Goal: Information Seeking & Learning: Understand process/instructions

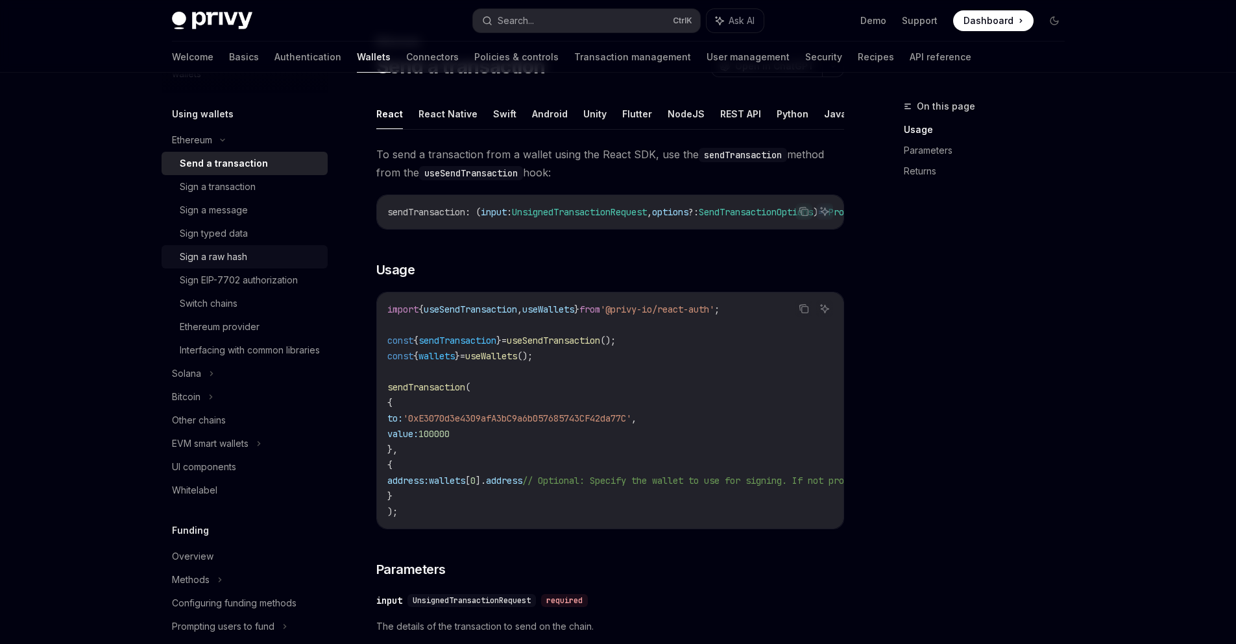
scroll to position [324, 0]
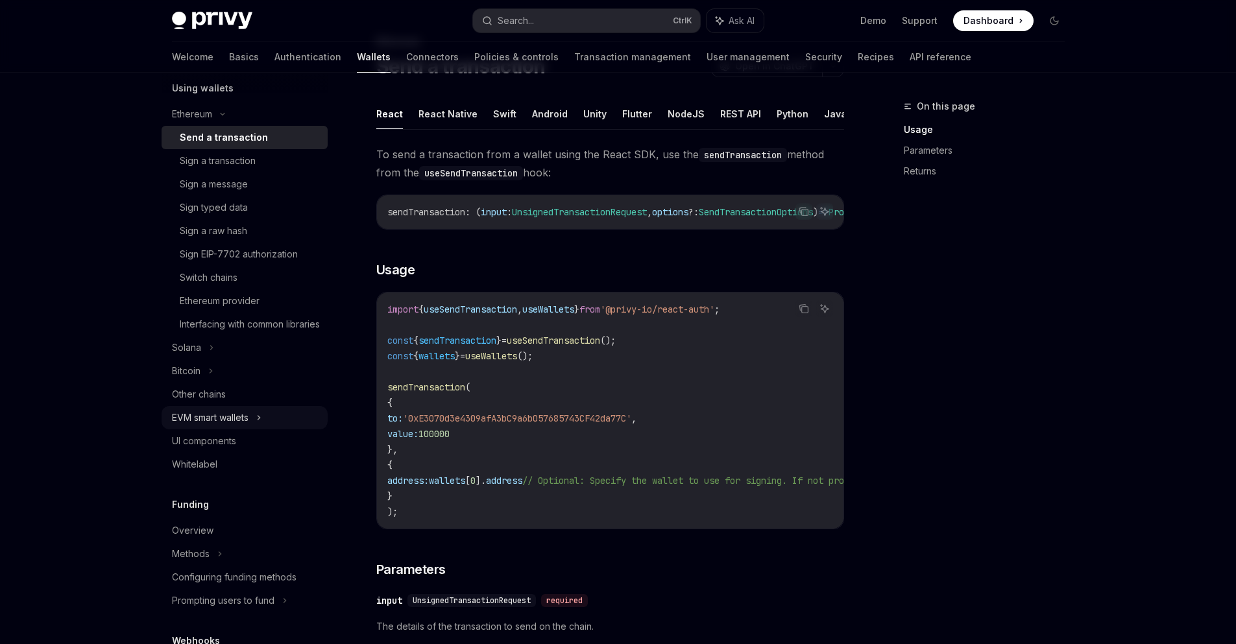
click at [224, 426] on div "EVM smart wallets" at bounding box center [210, 418] width 77 height 16
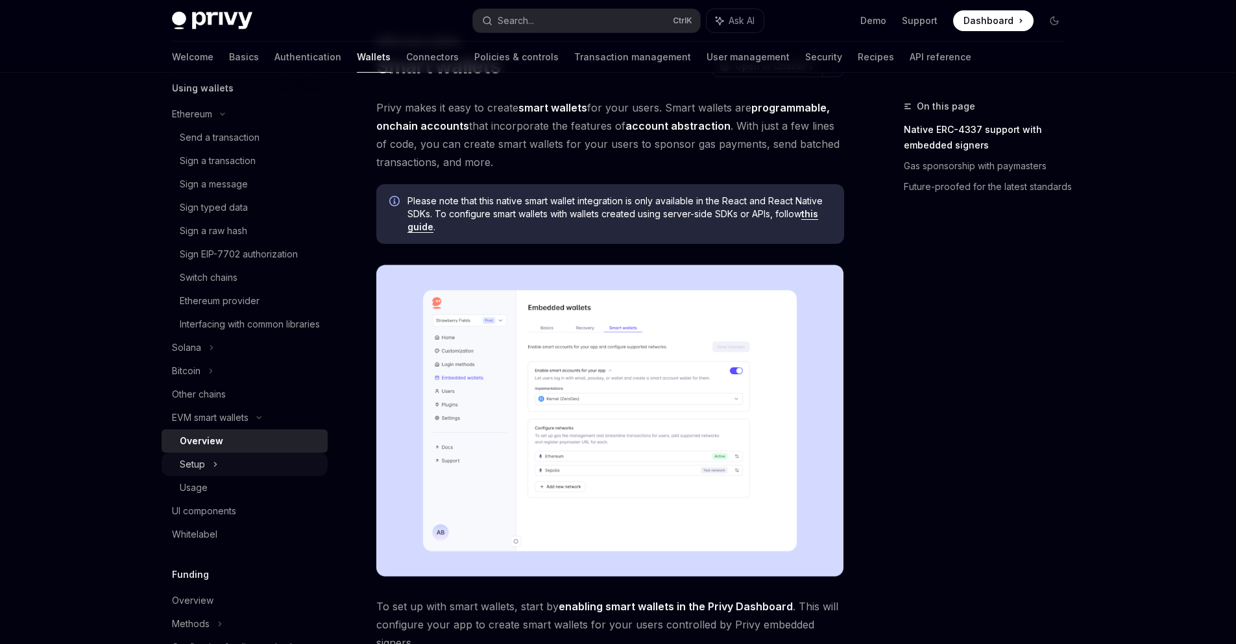
click at [222, 476] on div "Setup" at bounding box center [245, 464] width 166 height 23
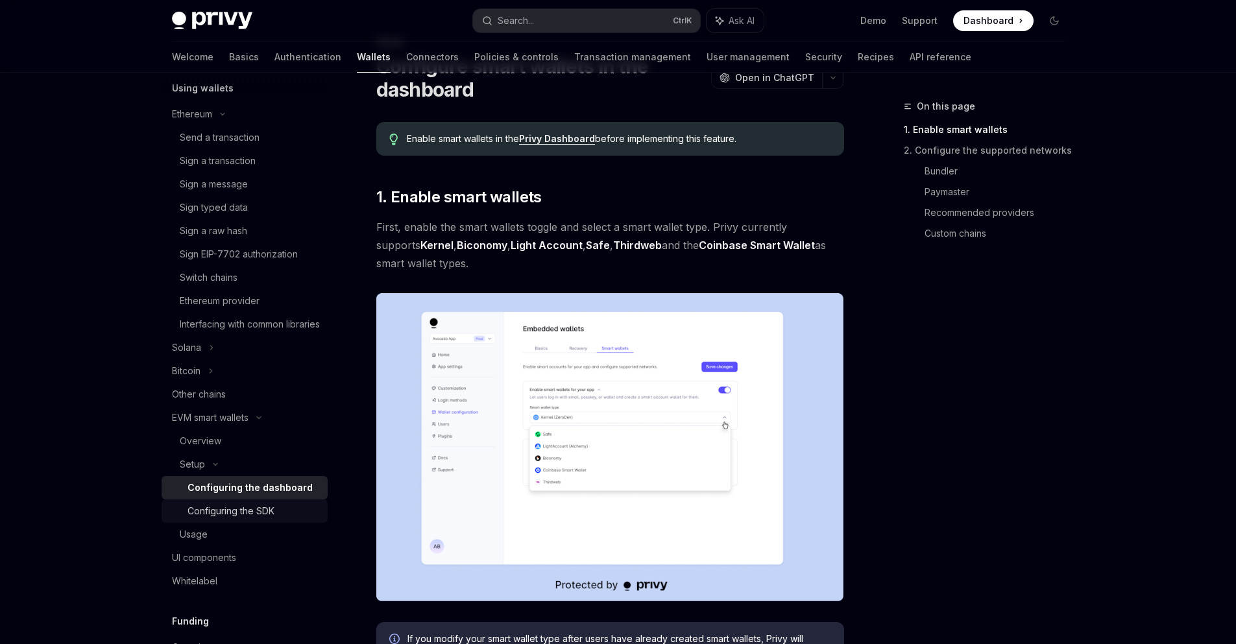
click at [233, 519] on div "Configuring the SDK" at bounding box center [230, 511] width 87 height 16
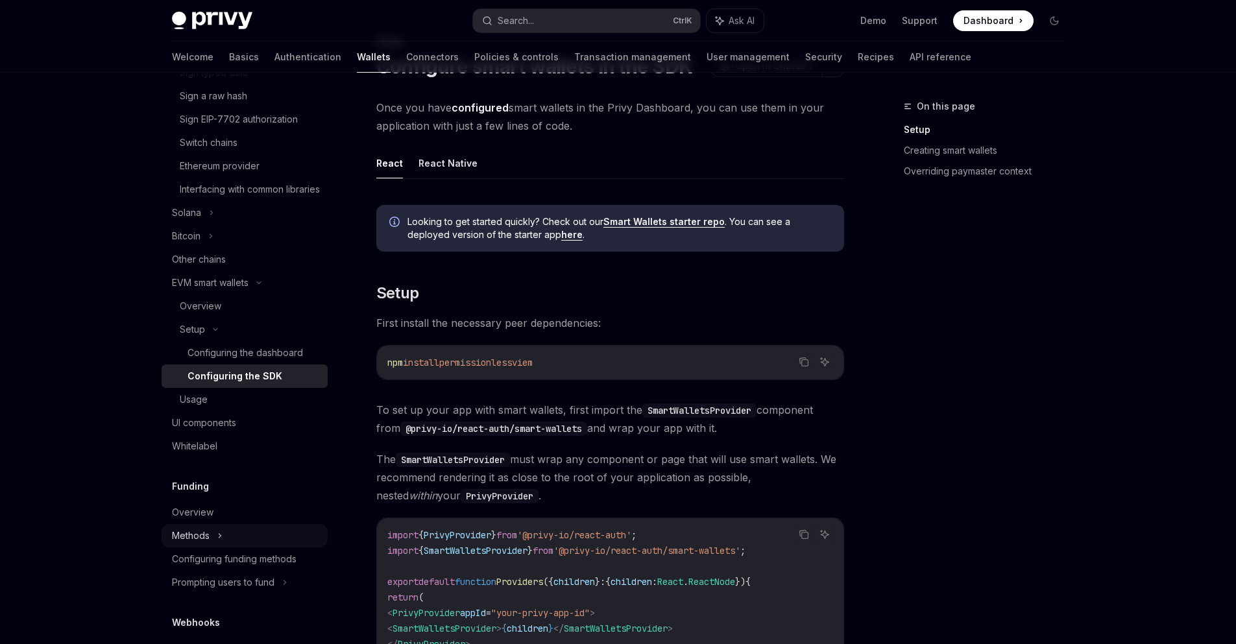
scroll to position [519, 0]
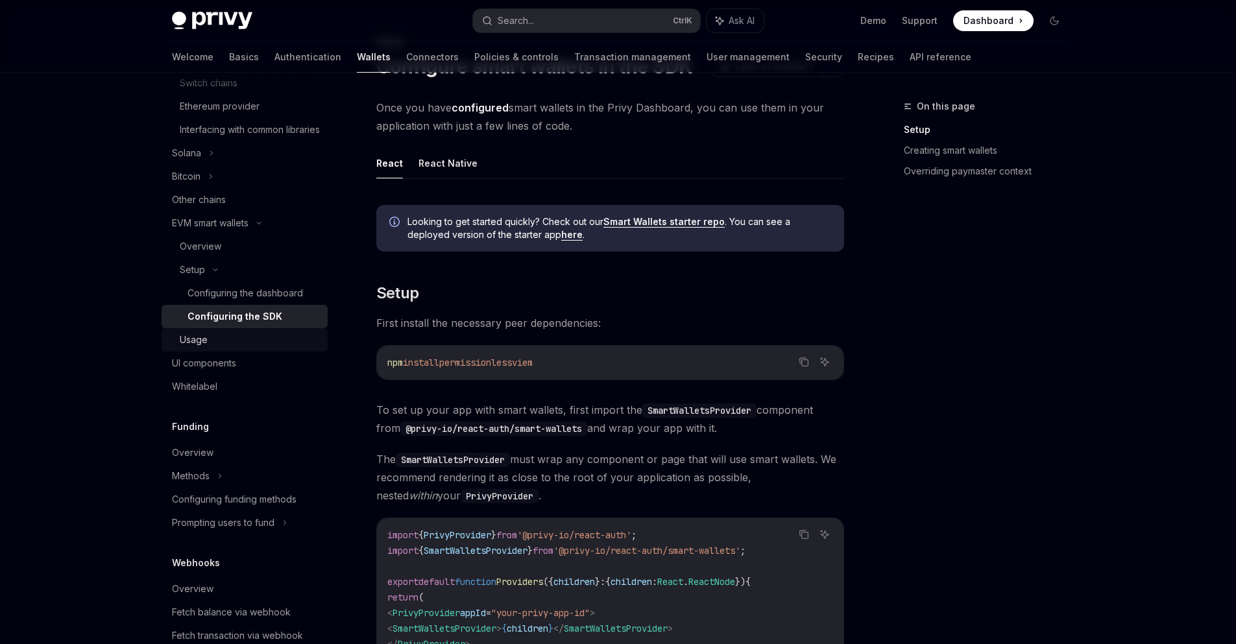
click at [210, 348] on div "Usage" at bounding box center [250, 340] width 140 height 16
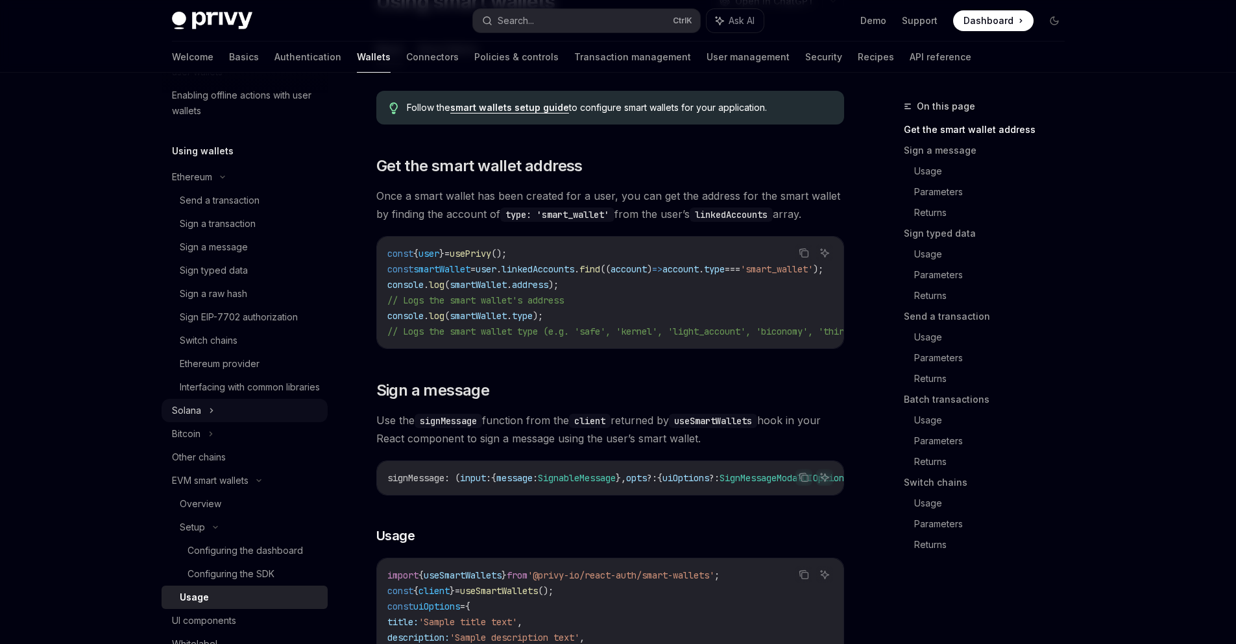
scroll to position [260, 0]
click at [221, 210] on link "Send a transaction" at bounding box center [245, 202] width 166 height 23
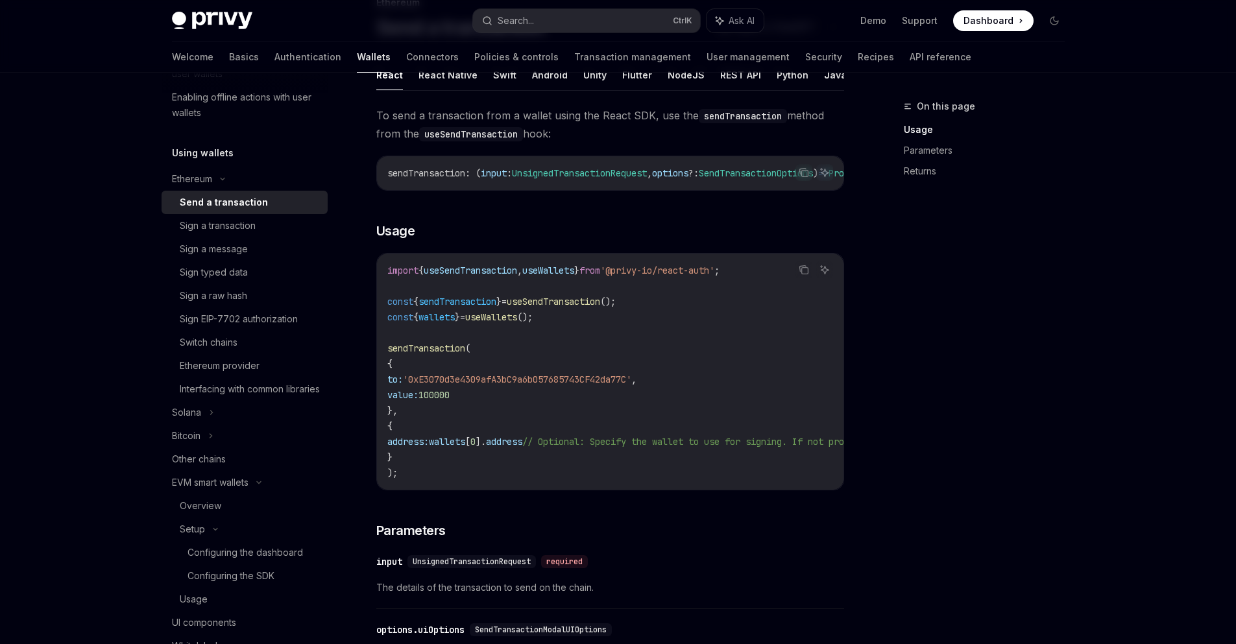
scroll to position [101, 0]
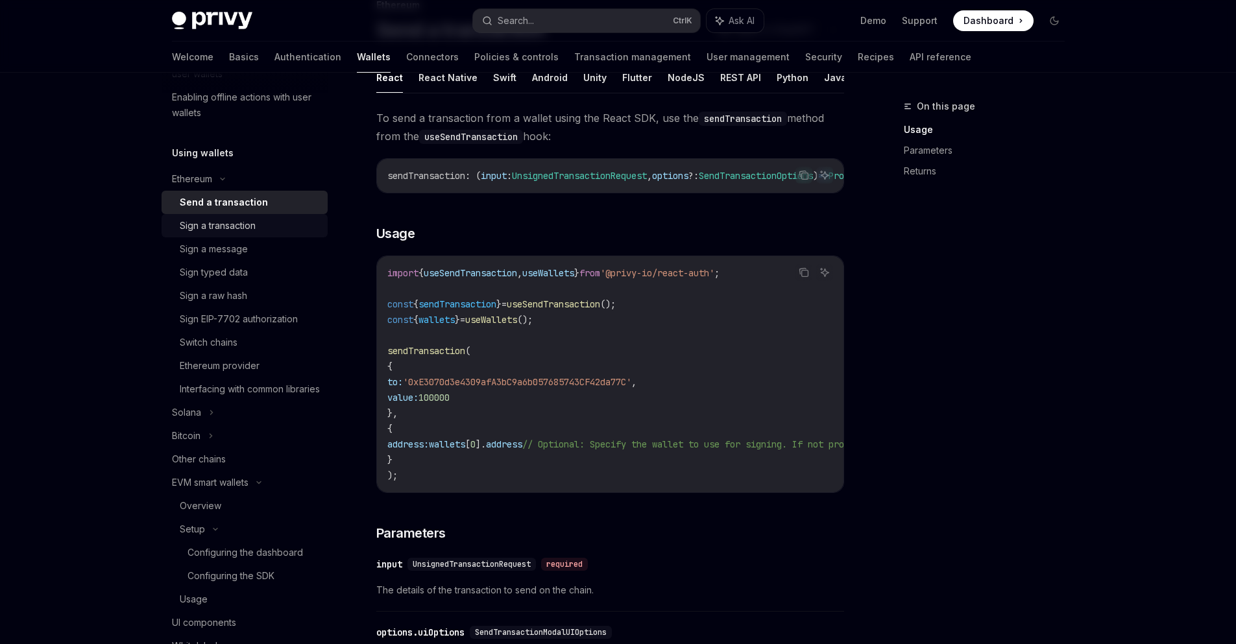
click at [228, 222] on div "Sign a transaction" at bounding box center [218, 226] width 76 height 16
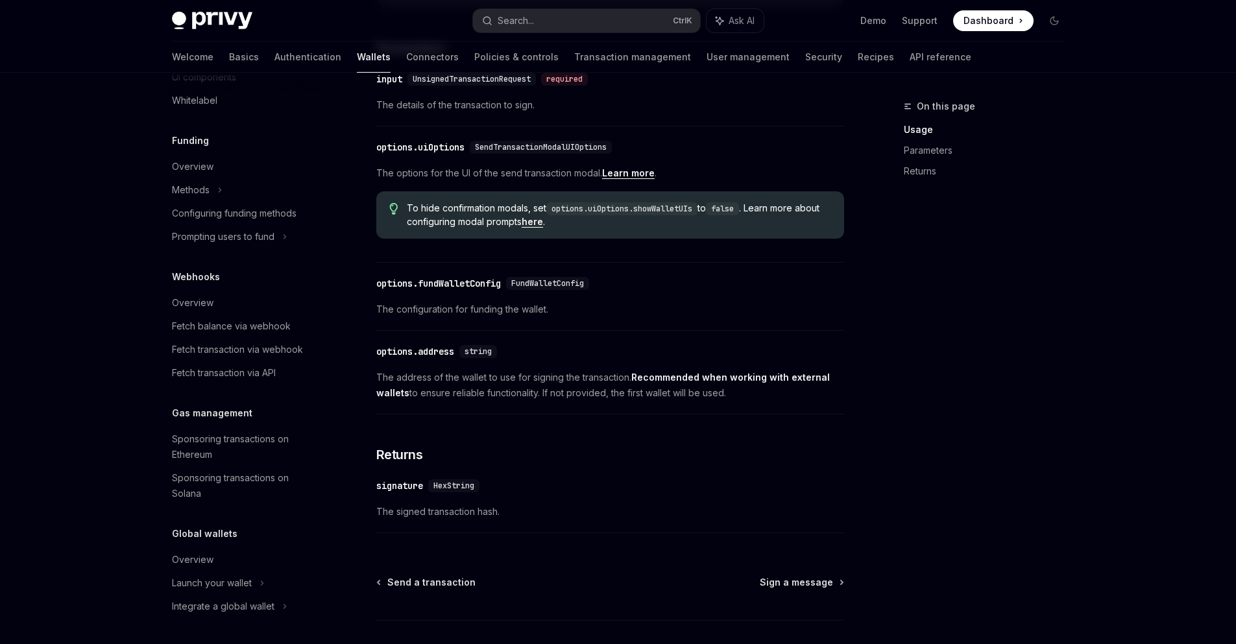
scroll to position [649, 0]
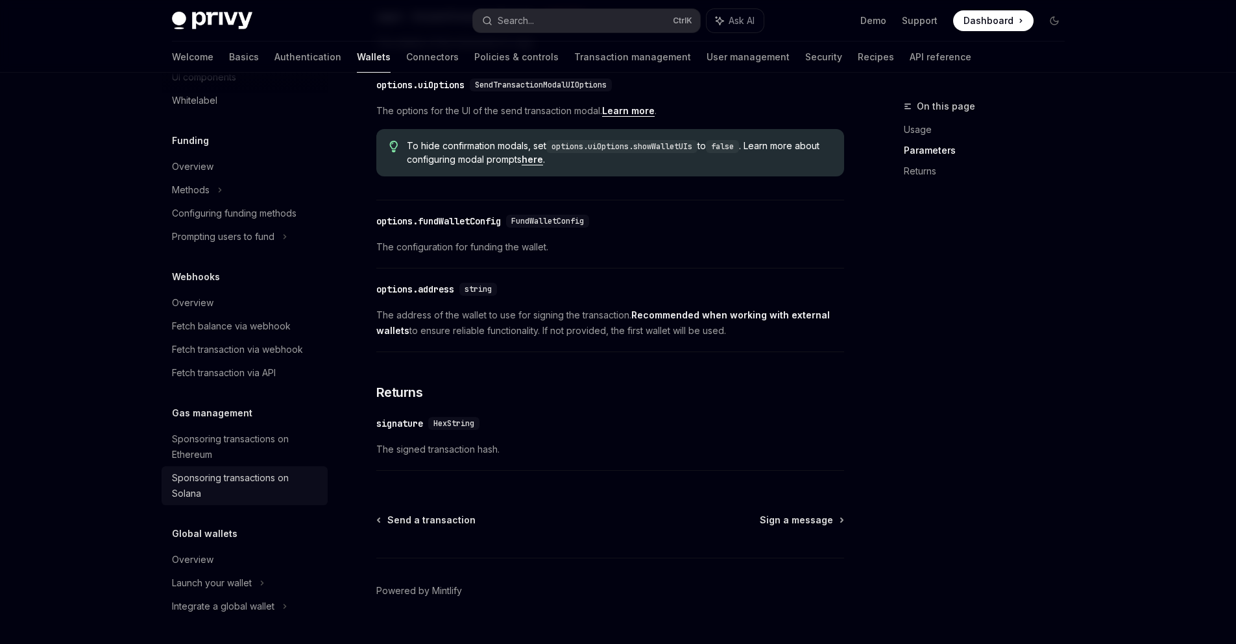
click at [204, 482] on div "Sponsoring transactions on Solana" at bounding box center [246, 485] width 148 height 31
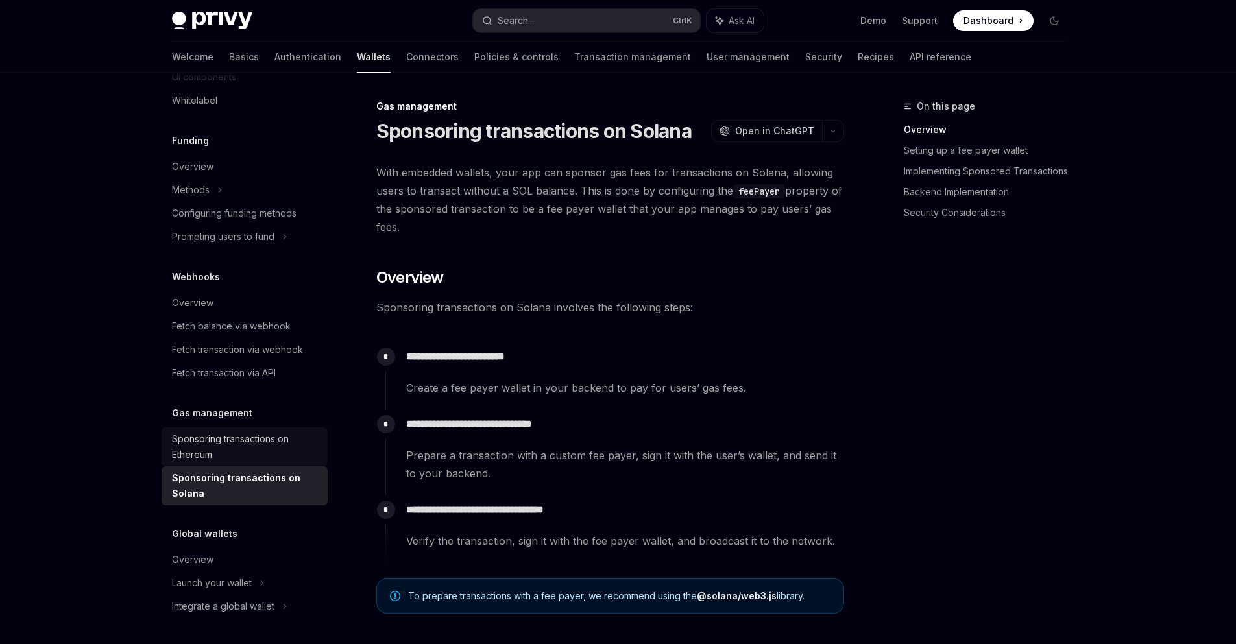
click at [202, 442] on div "Sponsoring transactions on Ethereum" at bounding box center [246, 446] width 148 height 31
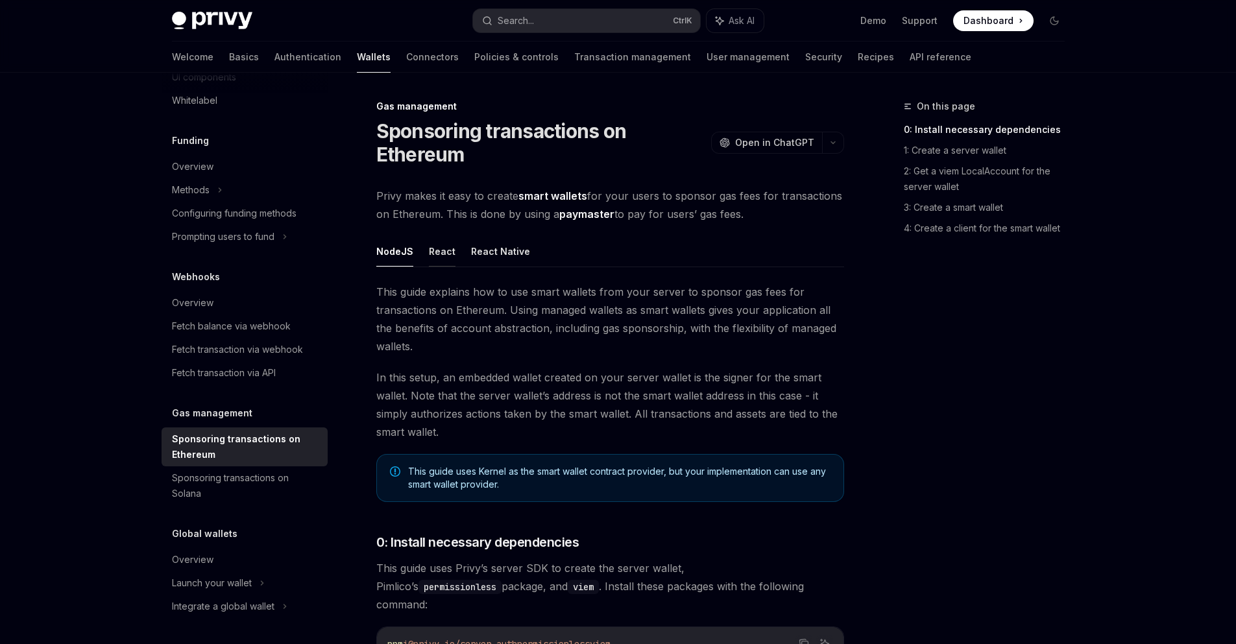
click at [439, 258] on button "React" at bounding box center [442, 251] width 27 height 30
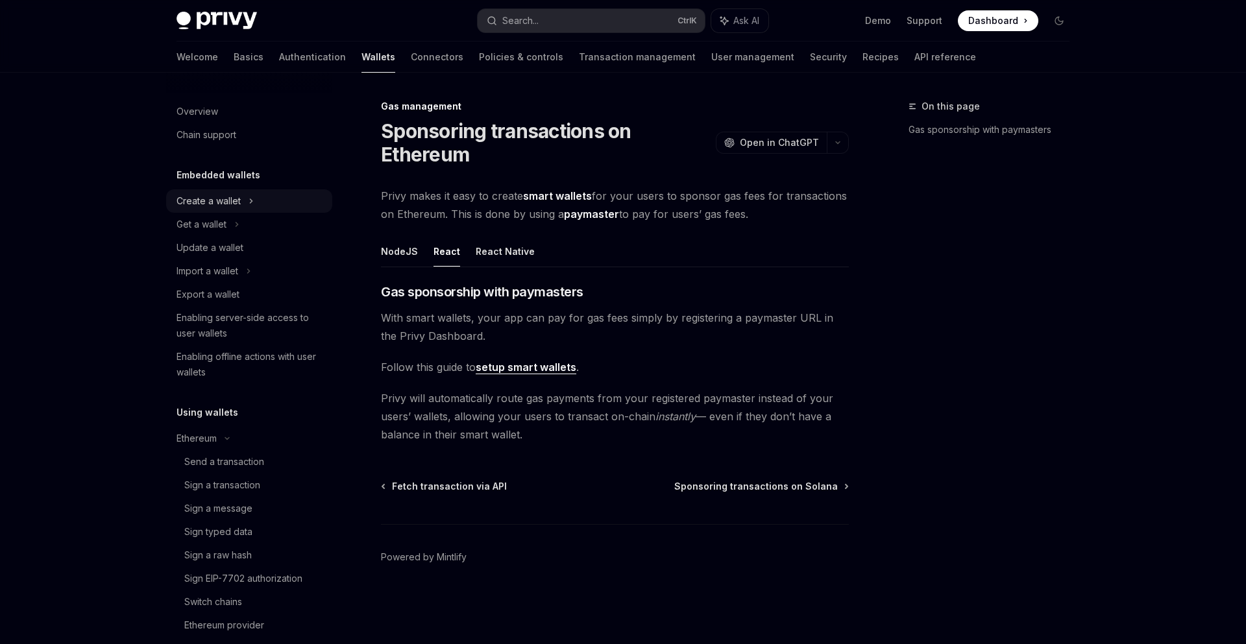
click at [247, 207] on div "Create a wallet" at bounding box center [249, 200] width 166 height 23
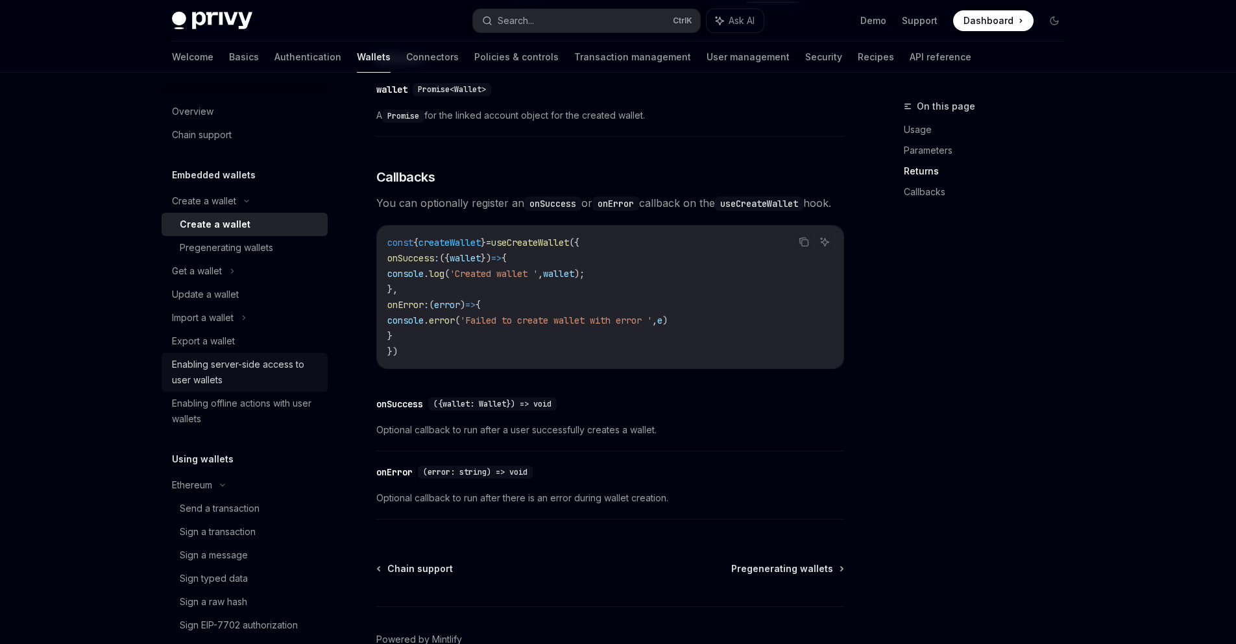
scroll to position [777, 0]
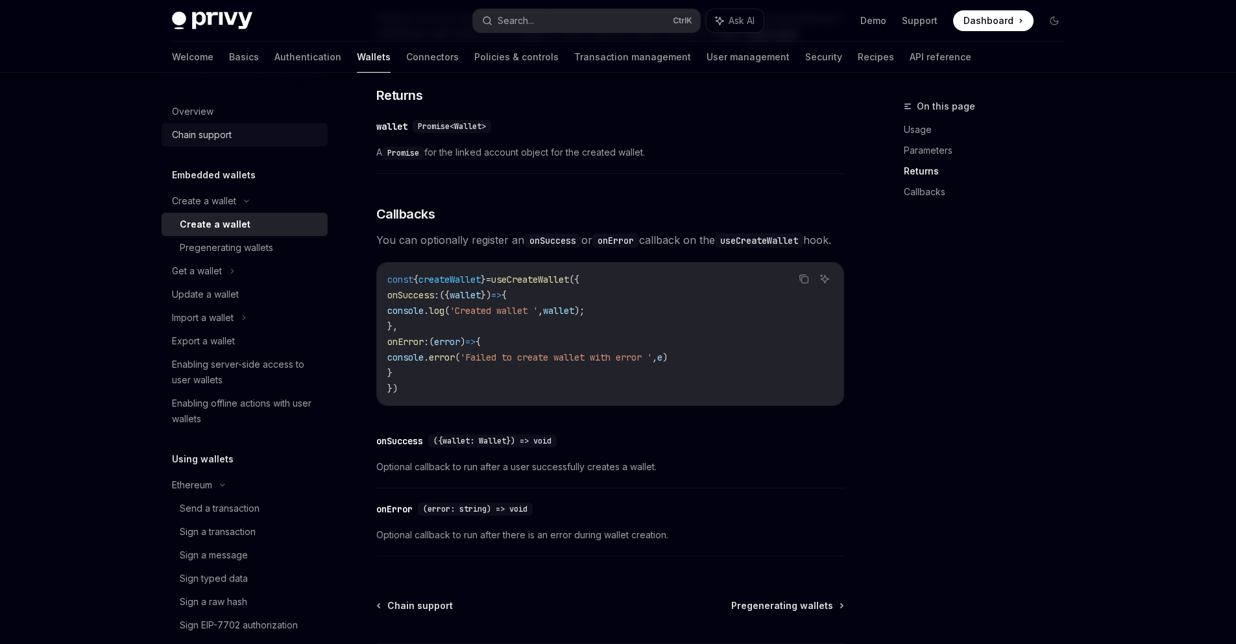
click at [197, 133] on div "Chain support" at bounding box center [202, 135] width 60 height 16
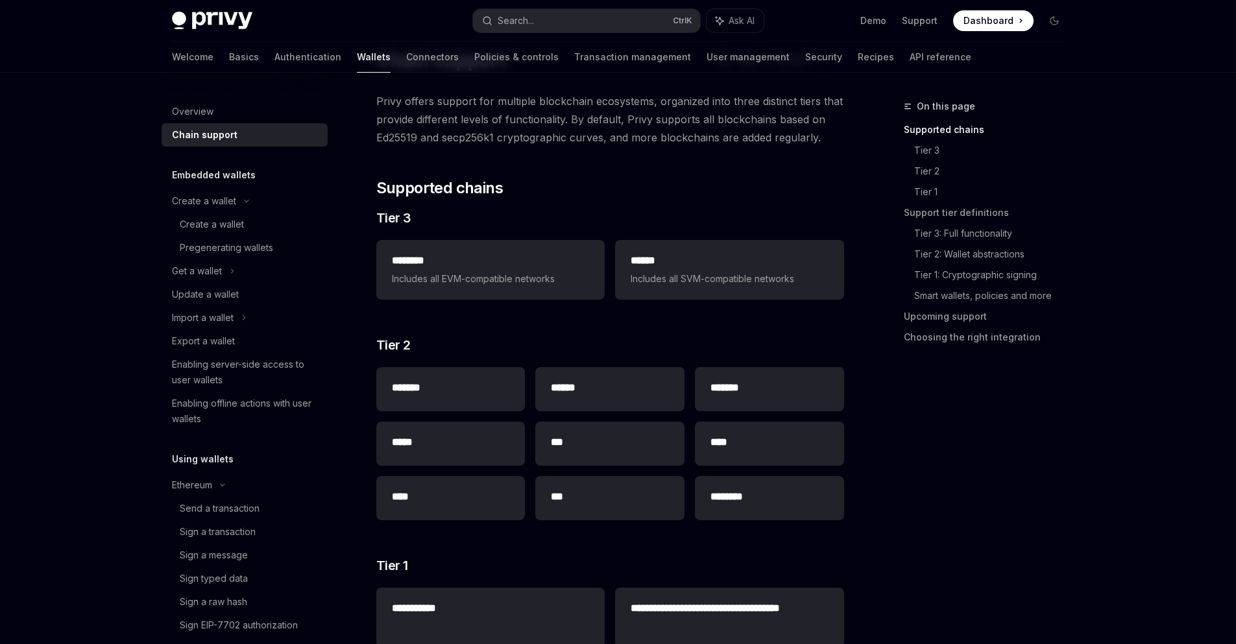
scroll to position [65, 0]
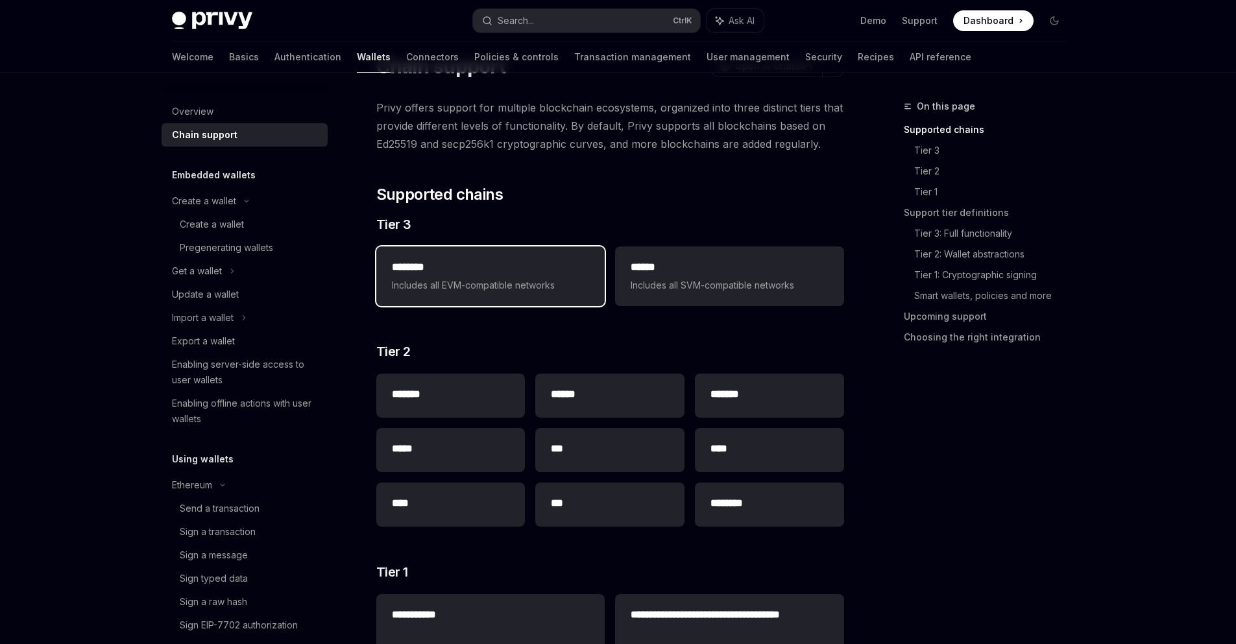
click at [502, 290] on span "Includes all EVM-compatible networks" at bounding box center [490, 286] width 197 height 16
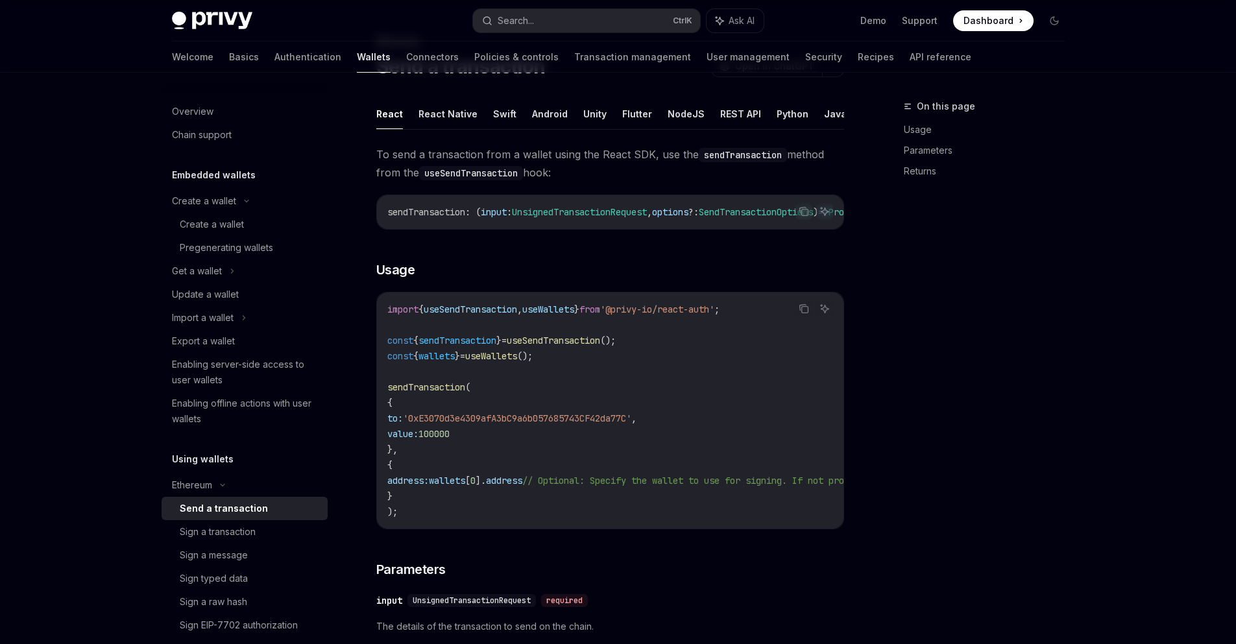
type textarea "*"
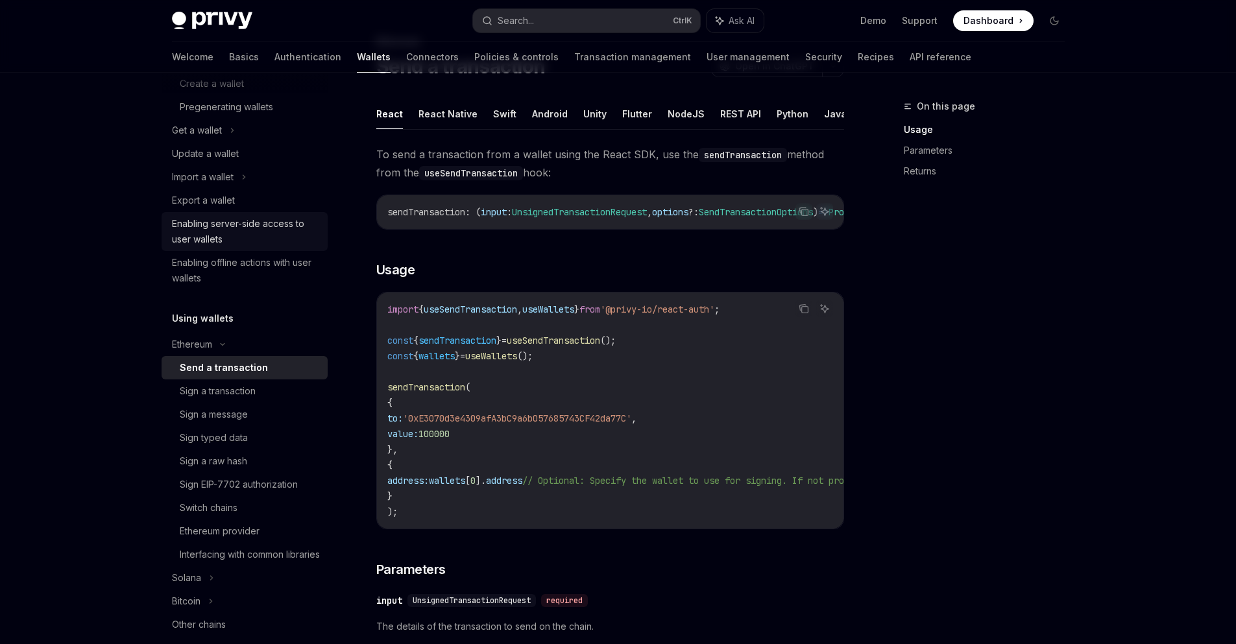
scroll to position [195, 0]
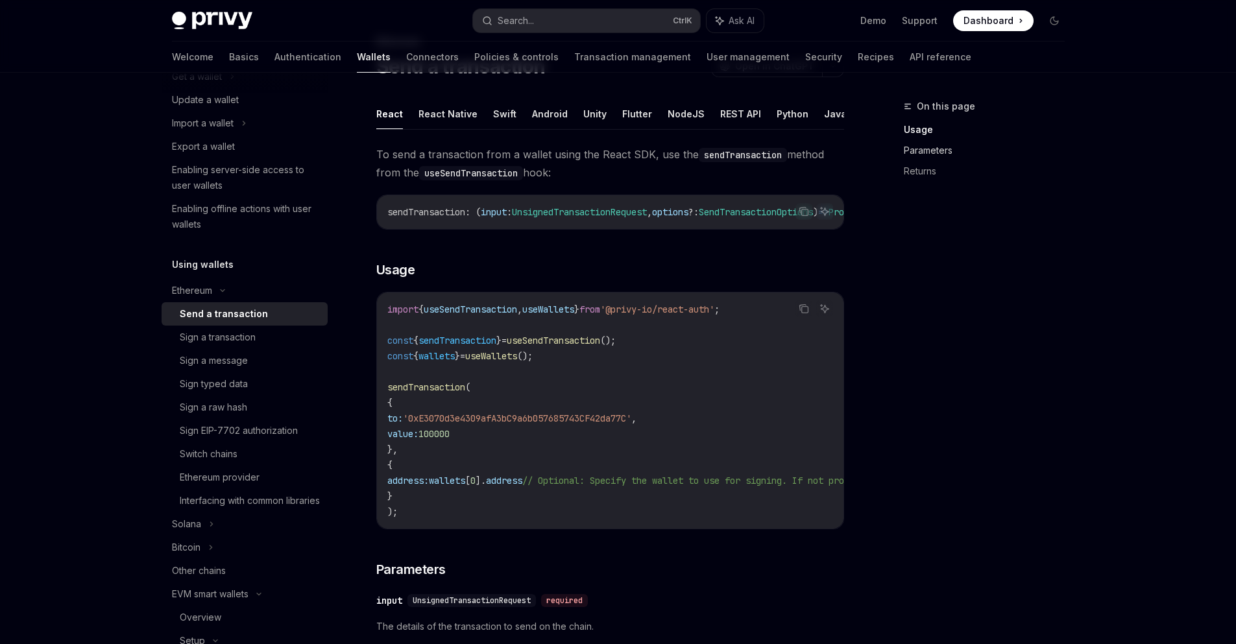
click at [908, 146] on link "Parameters" at bounding box center [989, 150] width 171 height 21
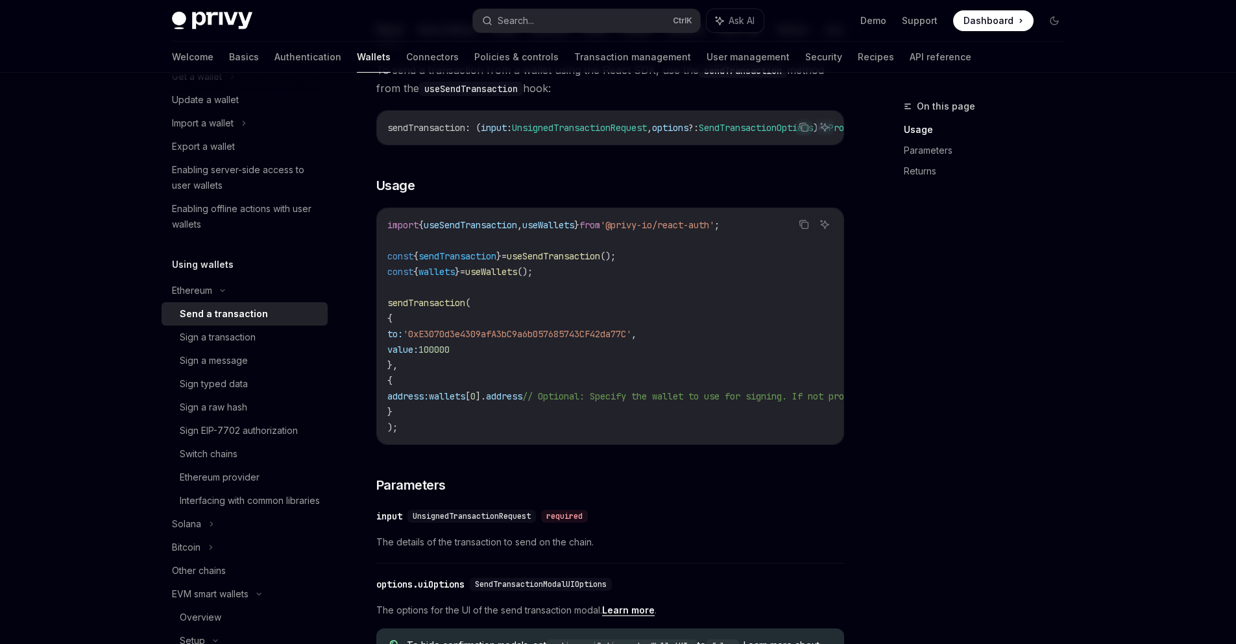
scroll to position [148, 0]
click at [490, 237] on code "import { useSendTransaction , useWallets } from '@privy-io/react-auth' ; const …" at bounding box center [727, 328] width 680 height 218
click at [685, 229] on span "'@privy-io/react-auth'" at bounding box center [657, 227] width 114 height 12
